Goal: Task Accomplishment & Management: Manage account settings

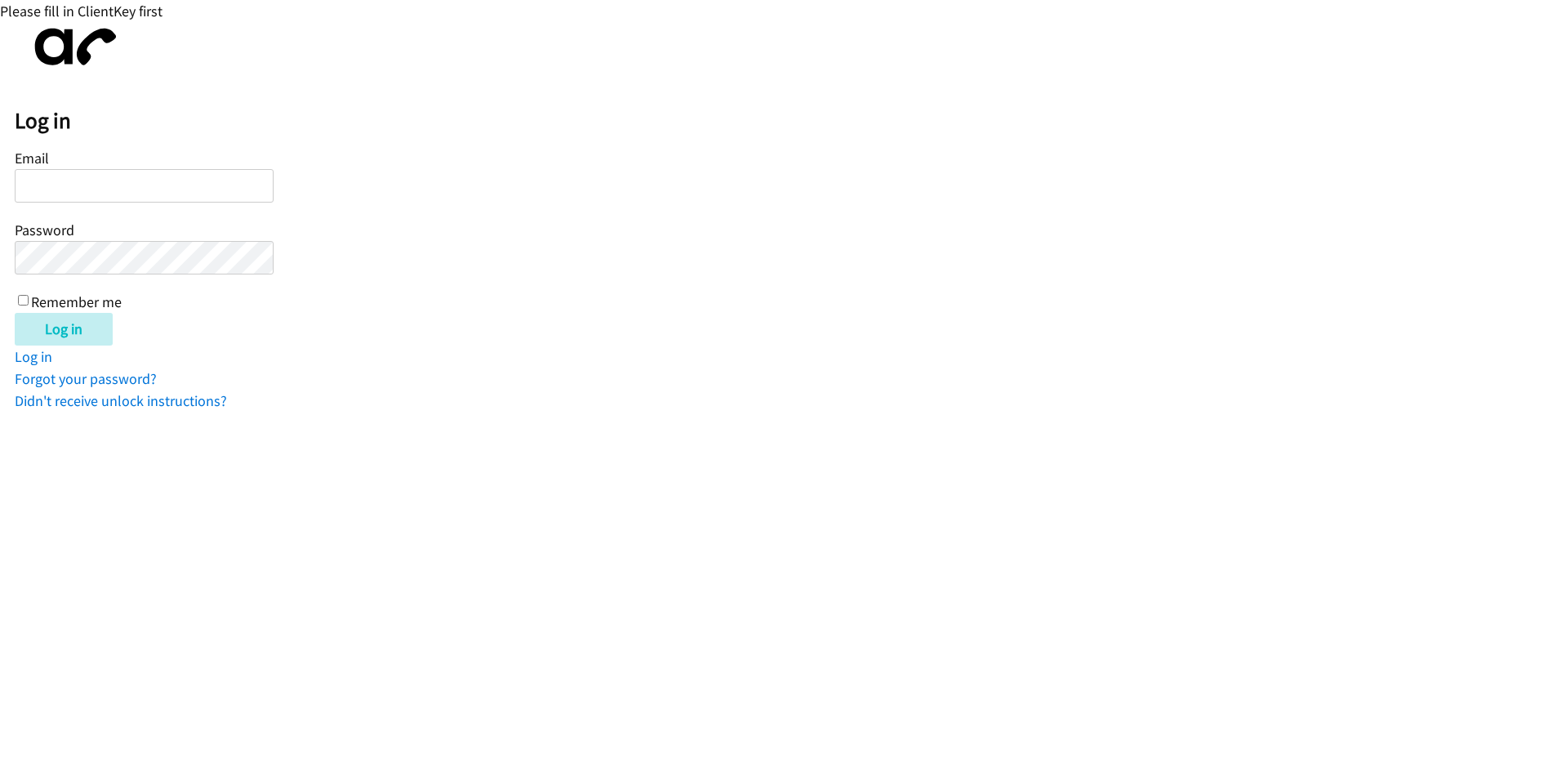
click at [174, 185] on input "Email" at bounding box center [144, 185] width 259 height 33
type input "[EMAIL_ADDRESS][DOMAIN_NAME]"
click at [15, 313] on input "Log in" at bounding box center [64, 329] width 98 height 33
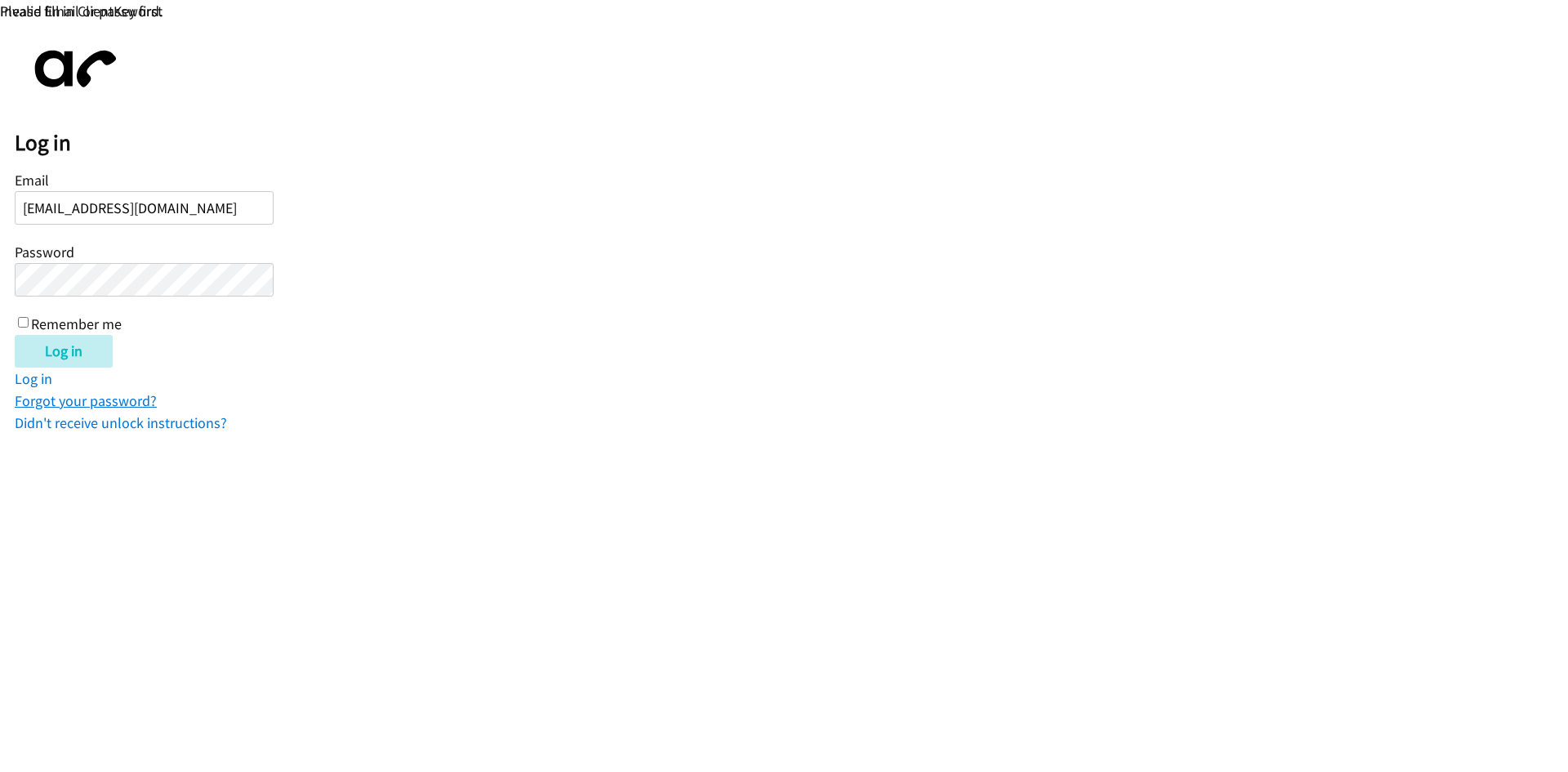
click at [92, 404] on link "Forgot your password?" at bounding box center [86, 400] width 142 height 19
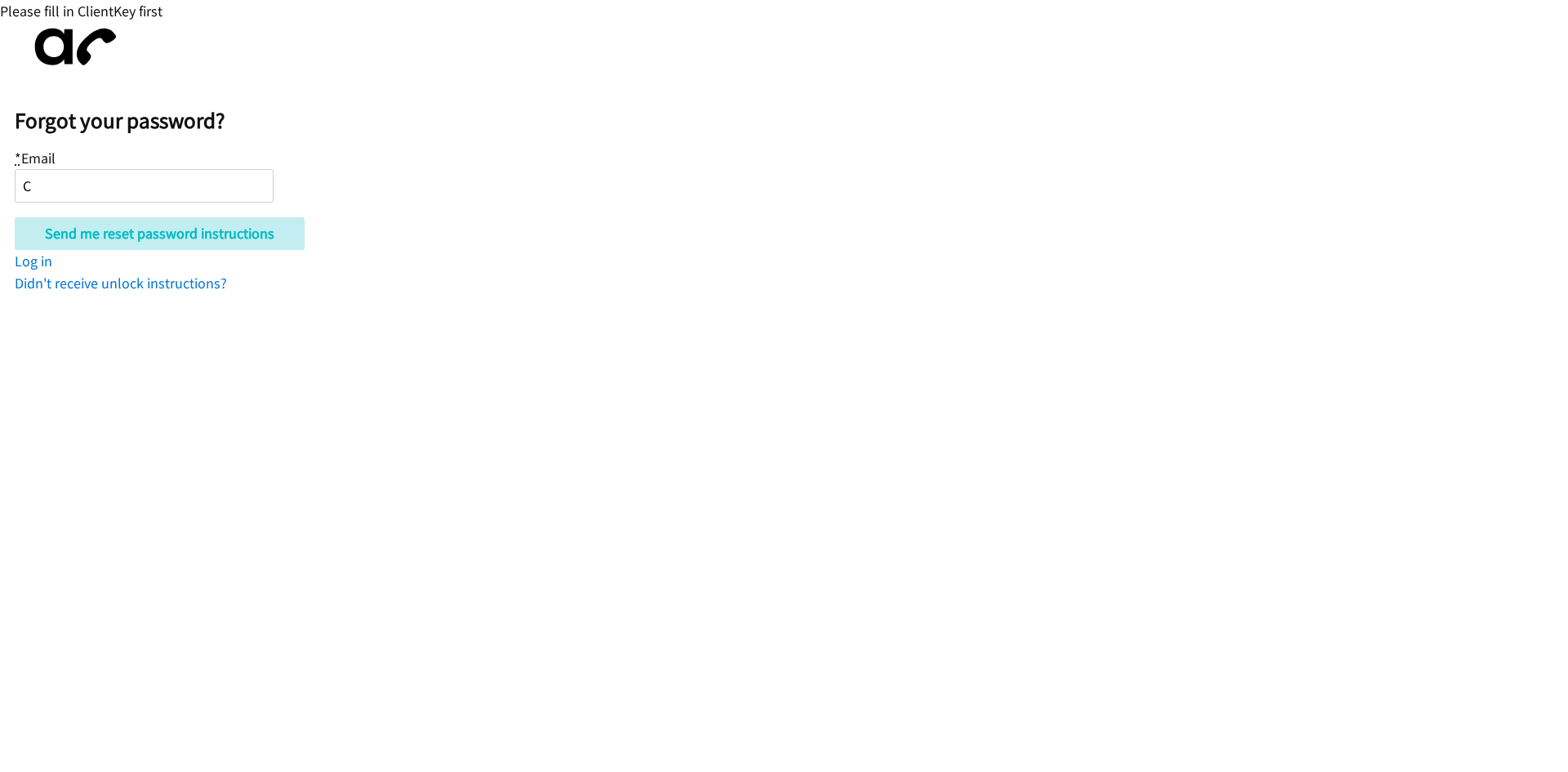
type input "[EMAIL_ADDRESS][DOMAIN_NAME]"
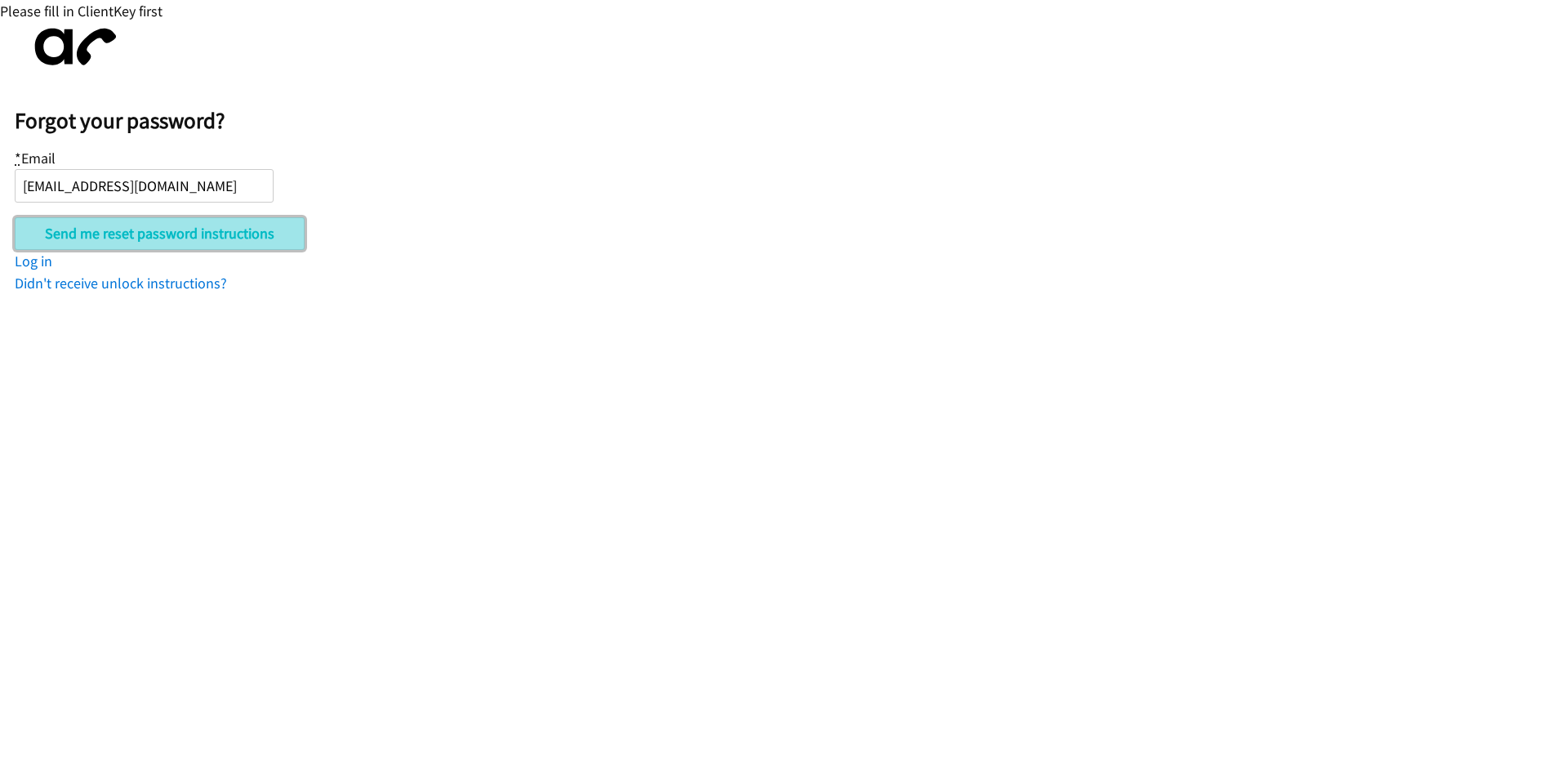
click at [178, 225] on input "Send me reset password instructions" at bounding box center [159, 234] width 290 height 33
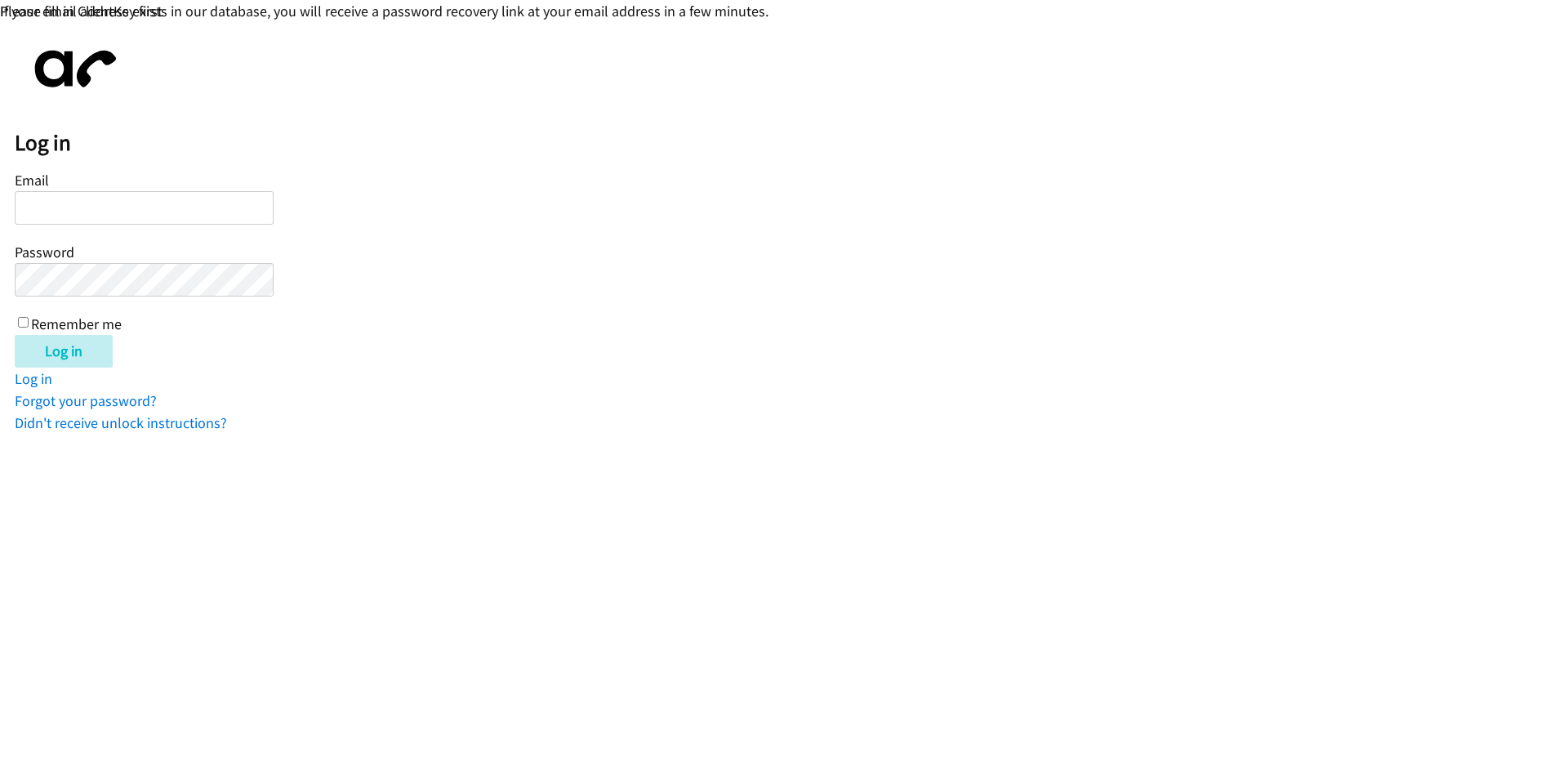
click at [141, 200] on input "Email" at bounding box center [144, 208] width 259 height 33
type input "[EMAIL_ADDRESS][DOMAIN_NAME]"
click at [129, 261] on div "Email Crisbieradames@gmail.com Password Remember me" at bounding box center [144, 251] width 259 height 167
click at [15, 335] on input "Log in" at bounding box center [64, 351] width 98 height 33
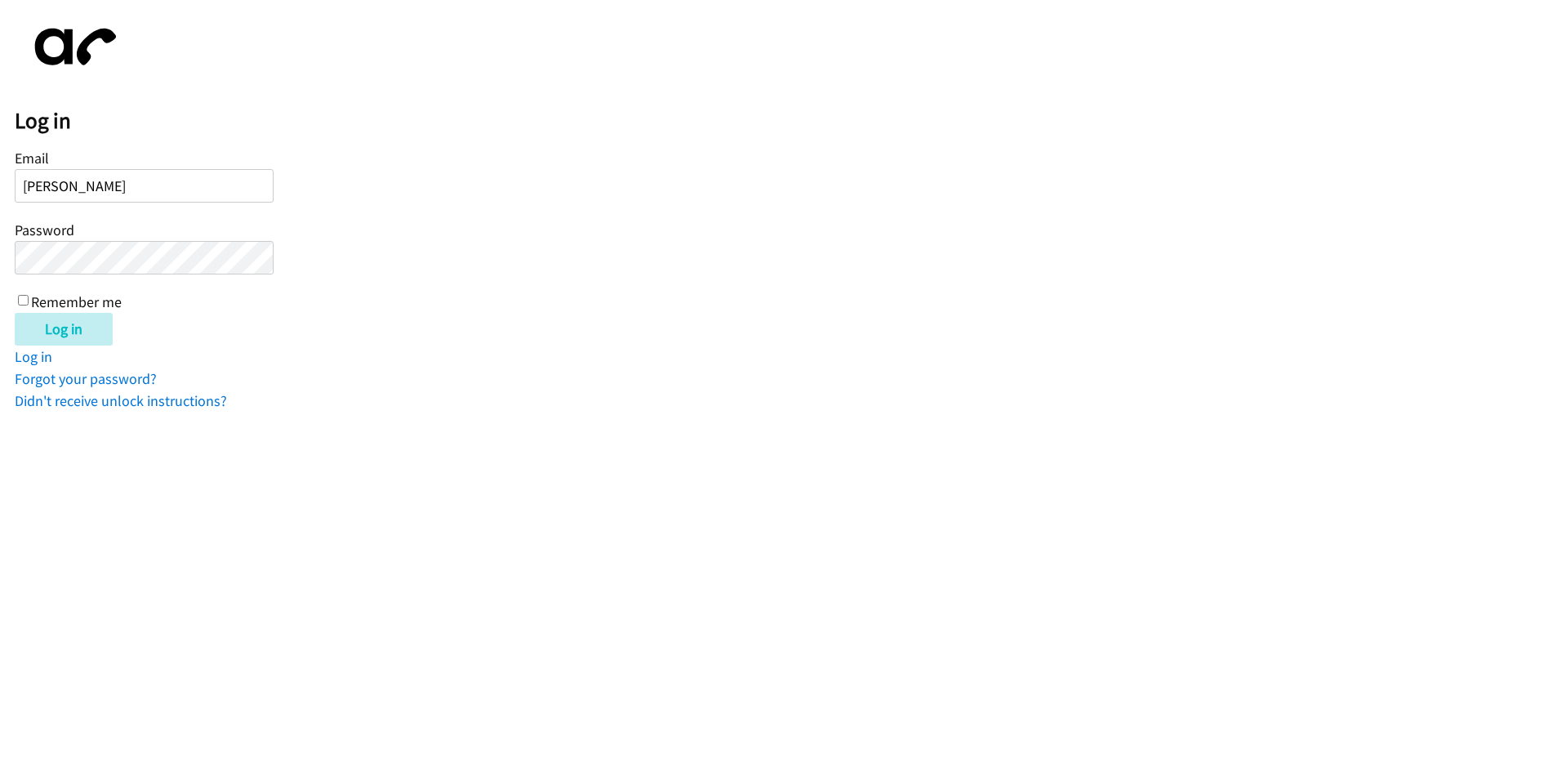
type input "[EMAIL_ADDRESS][DOMAIN_NAME]"
click at [15, 313] on input "Log in" at bounding box center [64, 329] width 98 height 33
